Goal: Find specific page/section

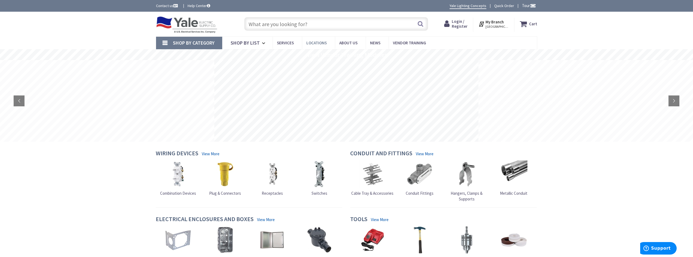
click at [318, 42] on span "Locations" at bounding box center [316, 42] width 20 height 5
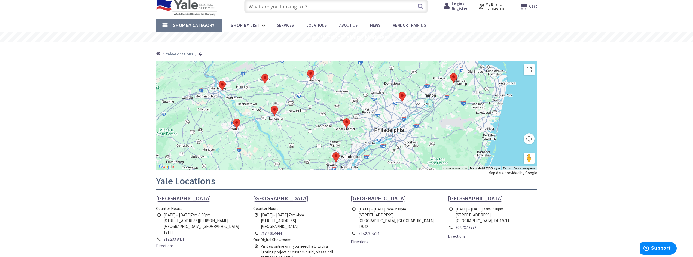
scroll to position [27, 0]
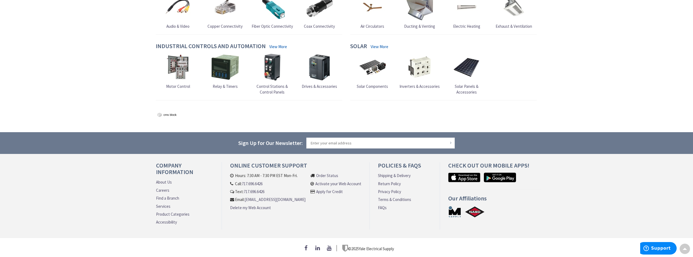
scroll to position [499, 0]
